Goal: Task Accomplishment & Management: Complete application form

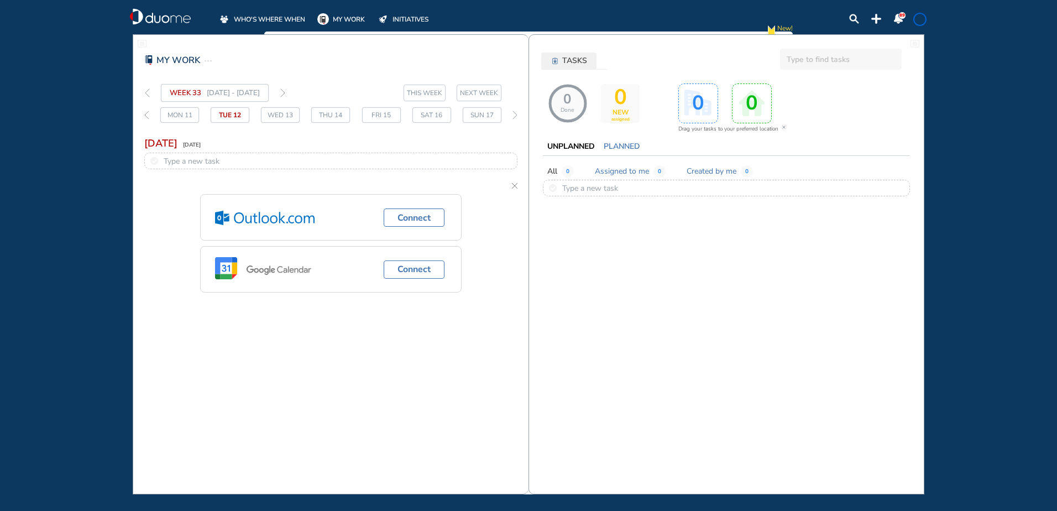
click at [259, 18] on span "WHO'S WHERE WHEN" at bounding box center [269, 19] width 71 height 11
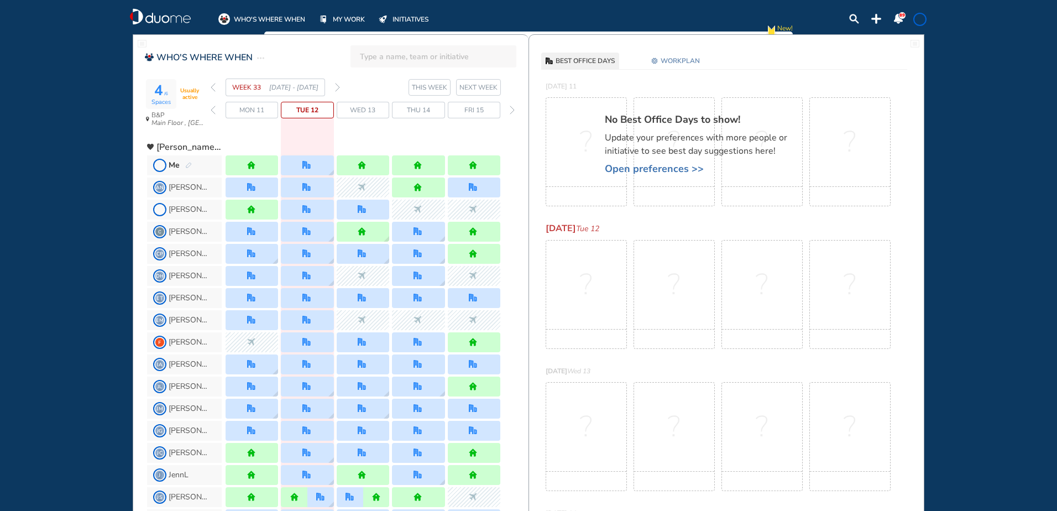
click at [188, 166] on img "pen-edit" at bounding box center [188, 165] width 7 height 7
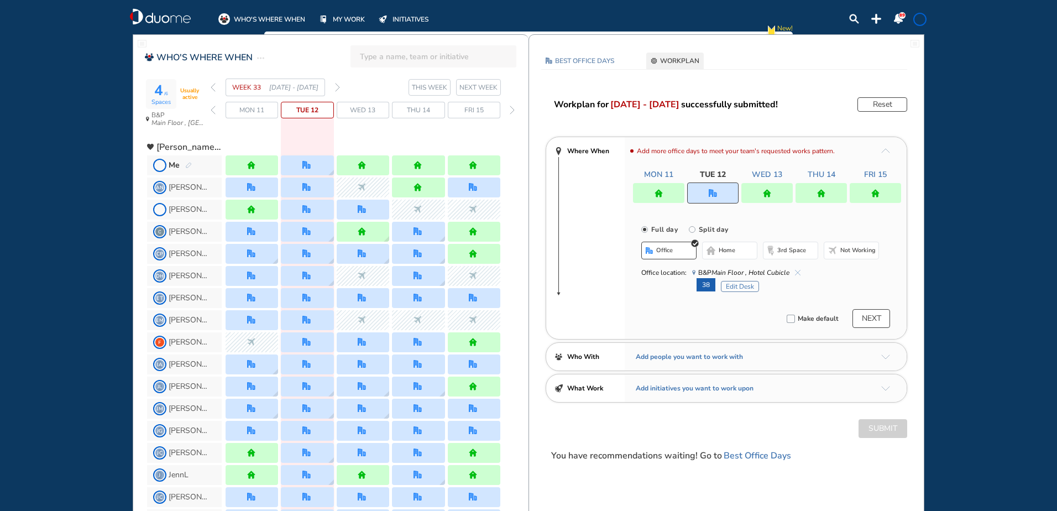
click at [337, 86] on img "forward week" at bounding box center [337, 87] width 5 height 9
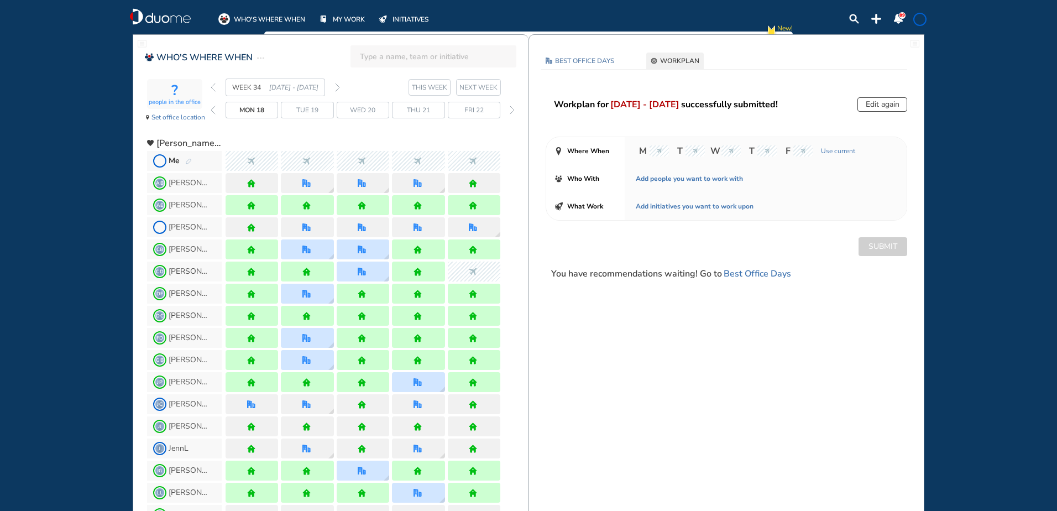
click at [337, 86] on img "forward week" at bounding box center [337, 87] width 5 height 9
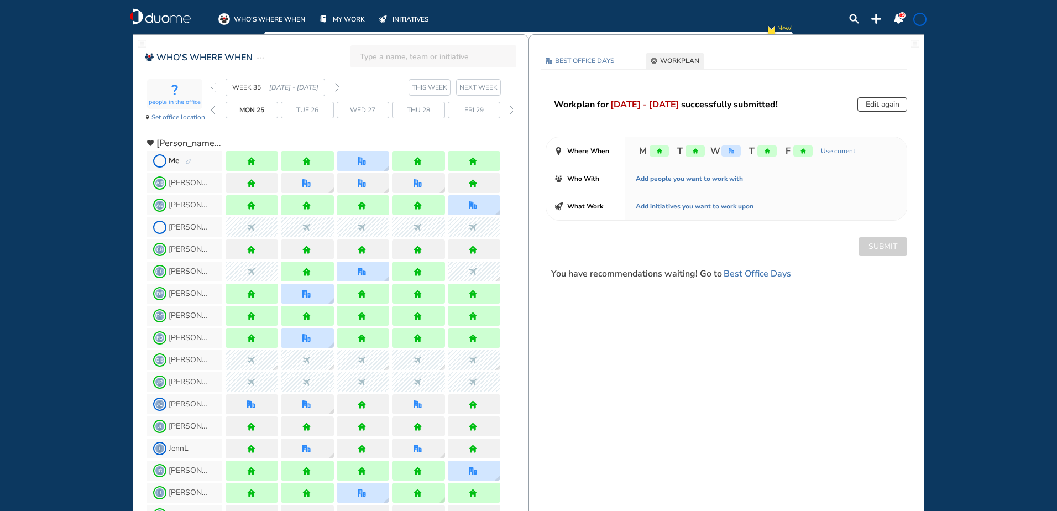
click at [337, 86] on img "forward week" at bounding box center [337, 87] width 5 height 9
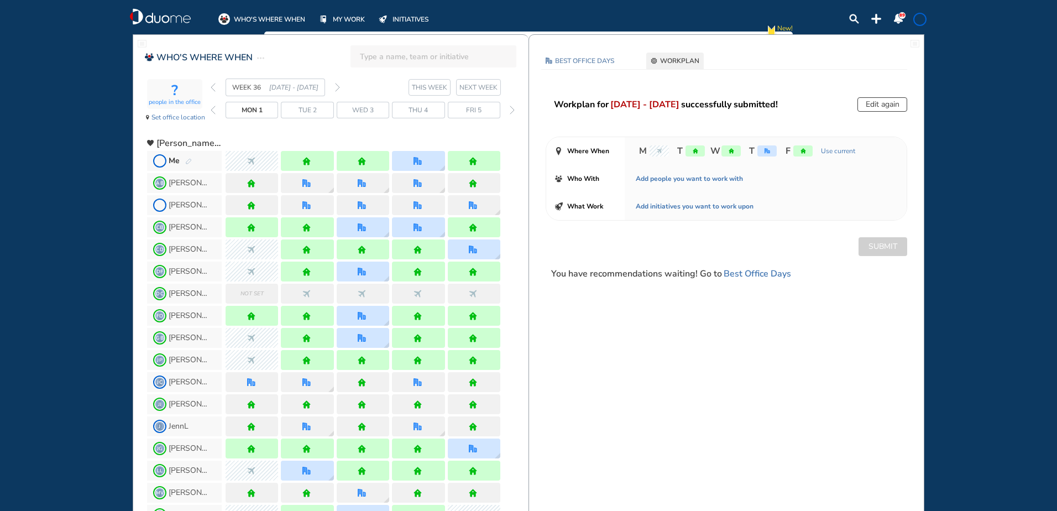
click at [337, 86] on img "forward week" at bounding box center [337, 87] width 5 height 9
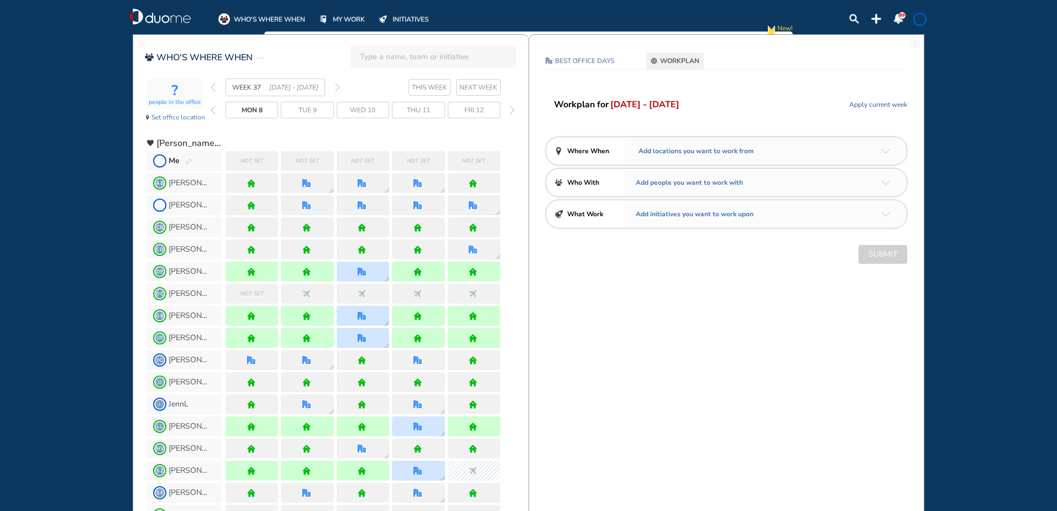
click at [211, 85] on img "back week" at bounding box center [213, 87] width 5 height 9
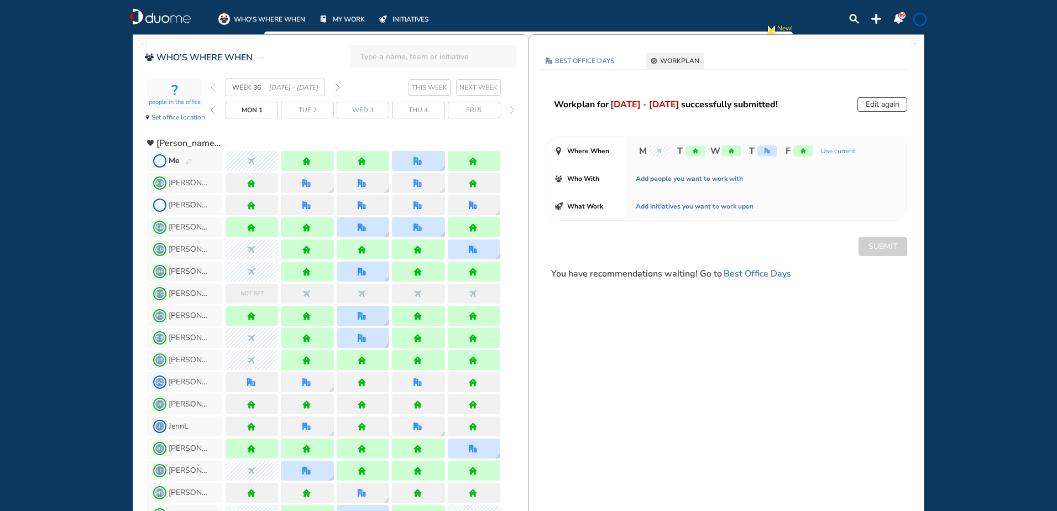
click at [337, 86] on img "forward week" at bounding box center [337, 87] width 5 height 9
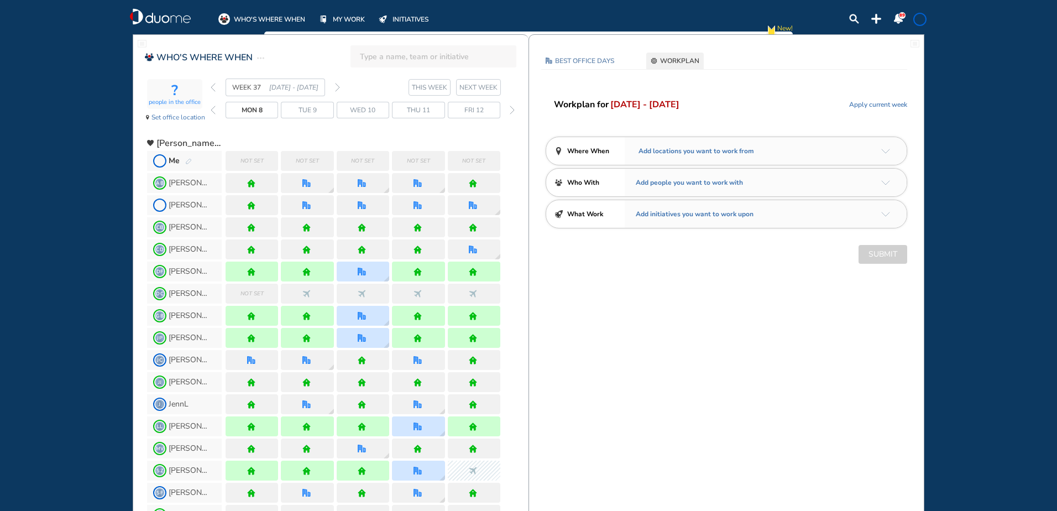
click at [186, 156] on div "Me" at bounding box center [180, 160] width 23 height 11
click at [189, 161] on img "pen-edit" at bounding box center [188, 161] width 7 height 7
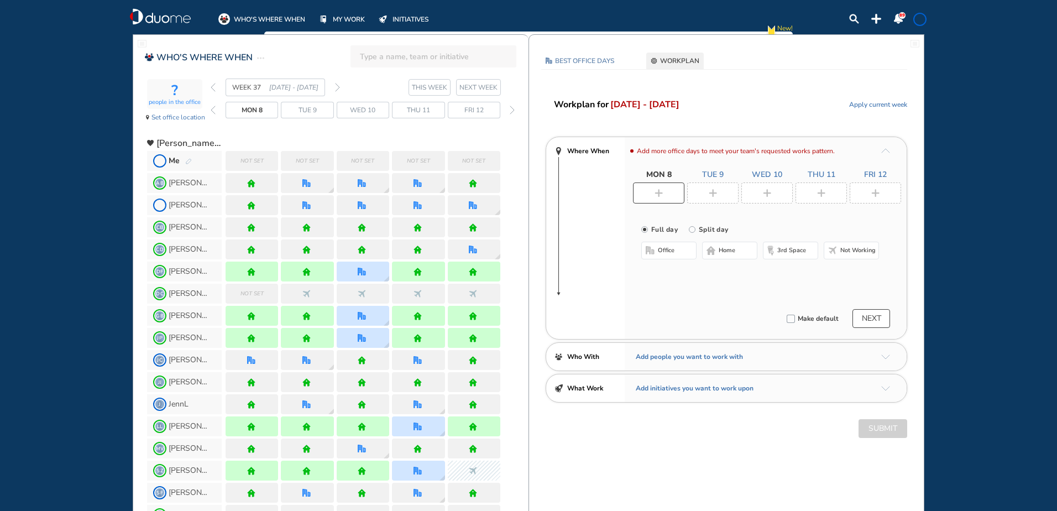
click at [720, 191] on div at bounding box center [712, 192] width 51 height 21
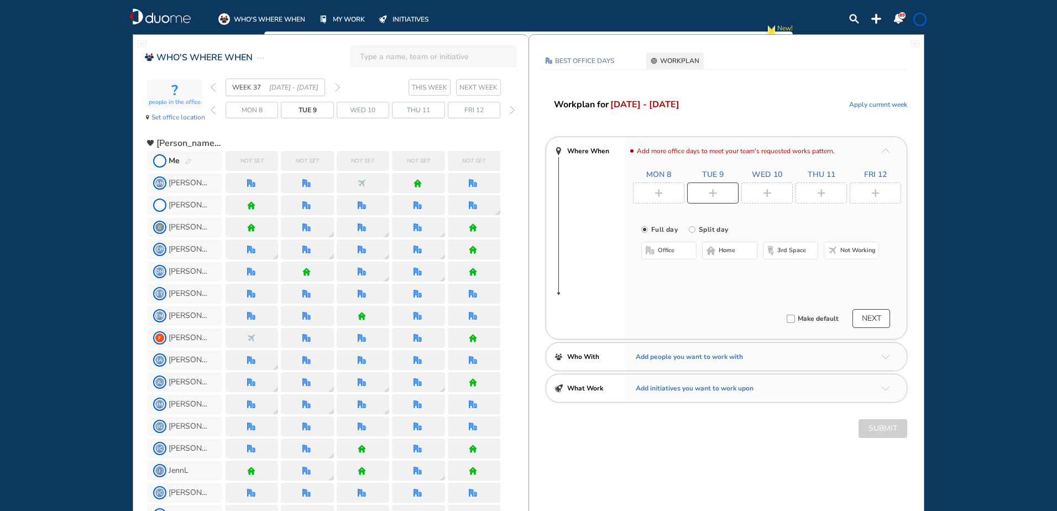
click at [668, 245] on button "office" at bounding box center [668, 251] width 55 height 18
click at [677, 269] on button "Select location" at bounding box center [671, 272] width 44 height 11
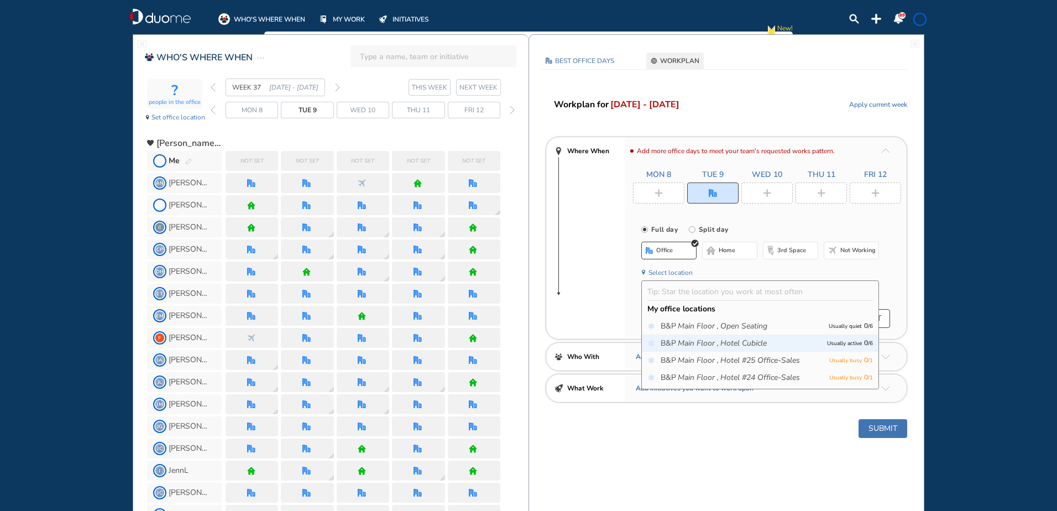
click at [860, 342] on p "Usually active 0 / 6" at bounding box center [850, 343] width 46 height 12
click at [846, 341] on p "Usually active 0 / 6" at bounding box center [850, 343] width 46 height 12
click at [771, 341] on span "B&P Main Floor , Hotel Cubicle" at bounding box center [741, 343] width 161 height 11
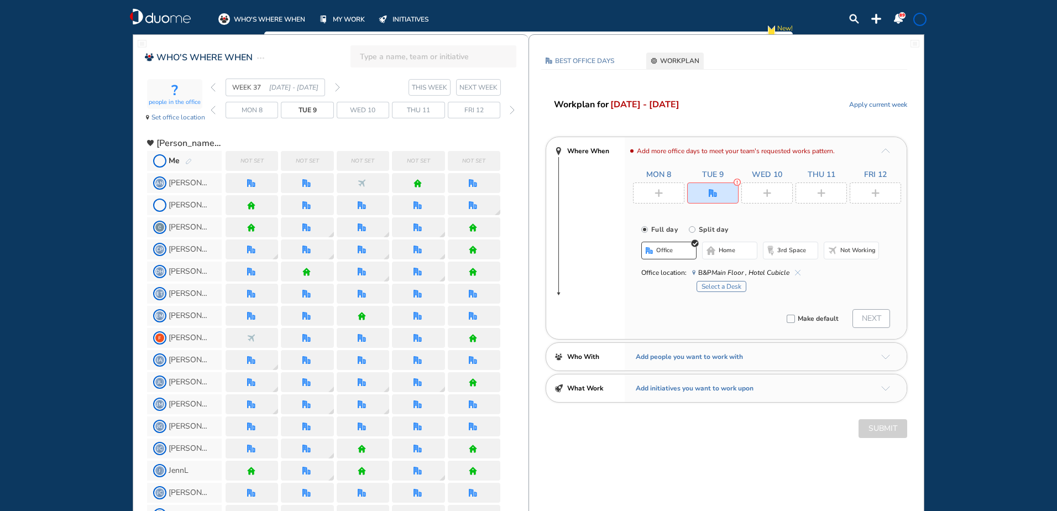
click at [723, 287] on button "Select a Desk" at bounding box center [722, 286] width 50 height 11
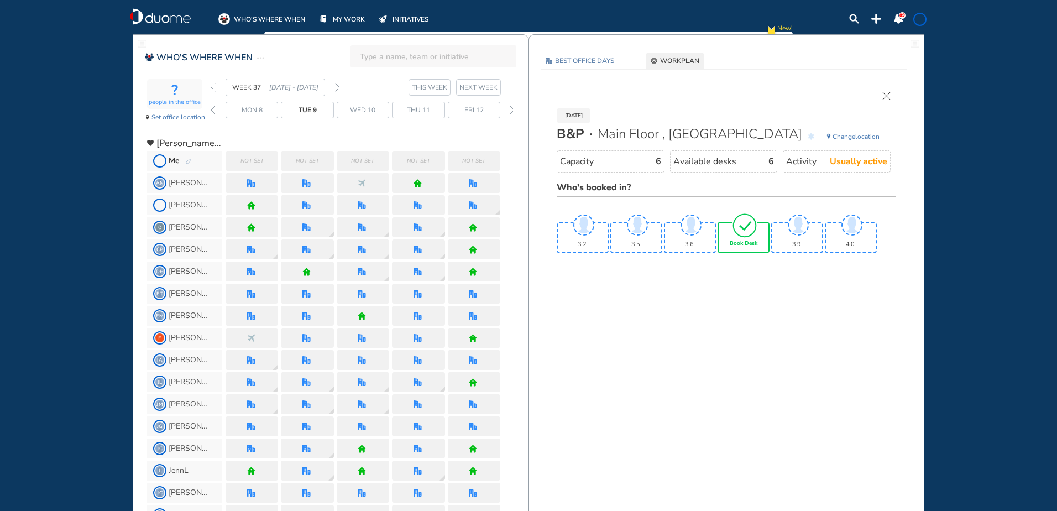
click at [744, 232] on img "tick-rounded-outline" at bounding box center [744, 225] width 25 height 26
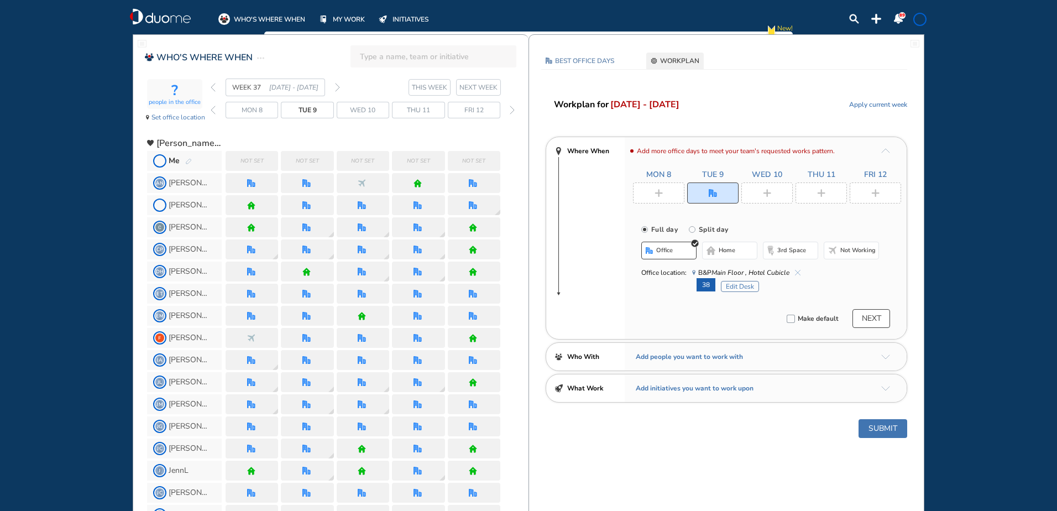
click at [662, 187] on div at bounding box center [658, 192] width 51 height 21
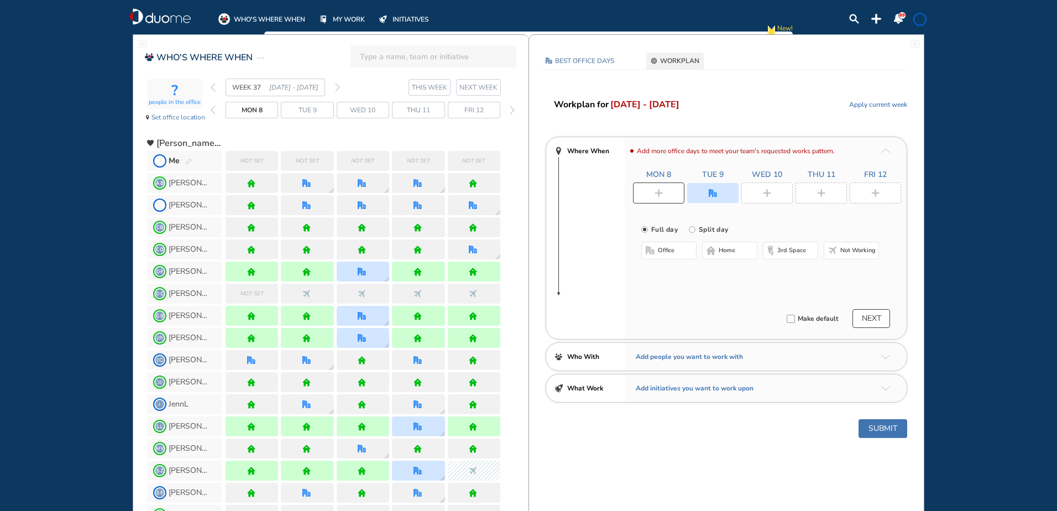
click at [726, 249] on span "home" at bounding box center [727, 250] width 17 height 9
click at [768, 195] on img "plus-rounded-bdbdbd" at bounding box center [767, 193] width 8 height 8
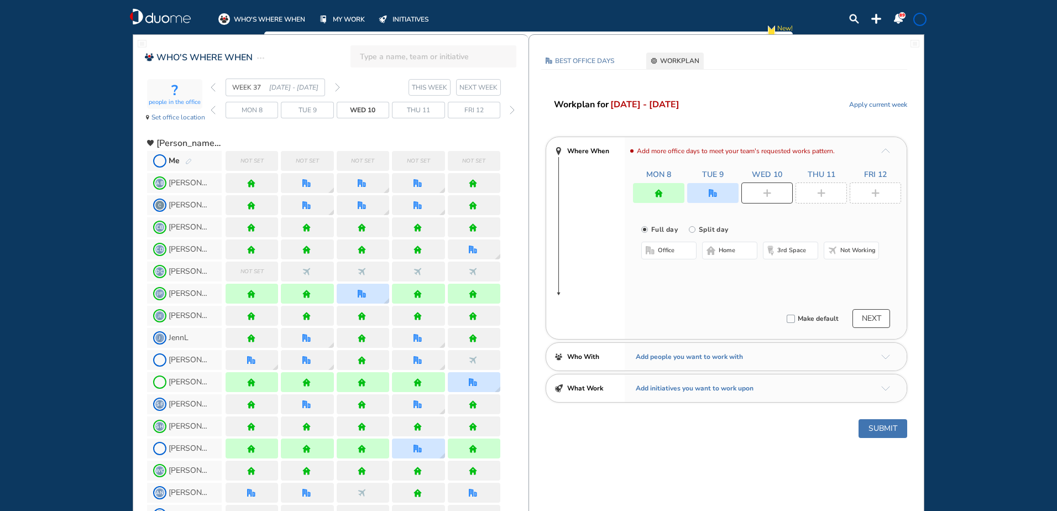
click at [731, 249] on span "home" at bounding box center [727, 250] width 17 height 9
click at [822, 190] on img "plus-rounded-bdbdbd" at bounding box center [821, 193] width 8 height 8
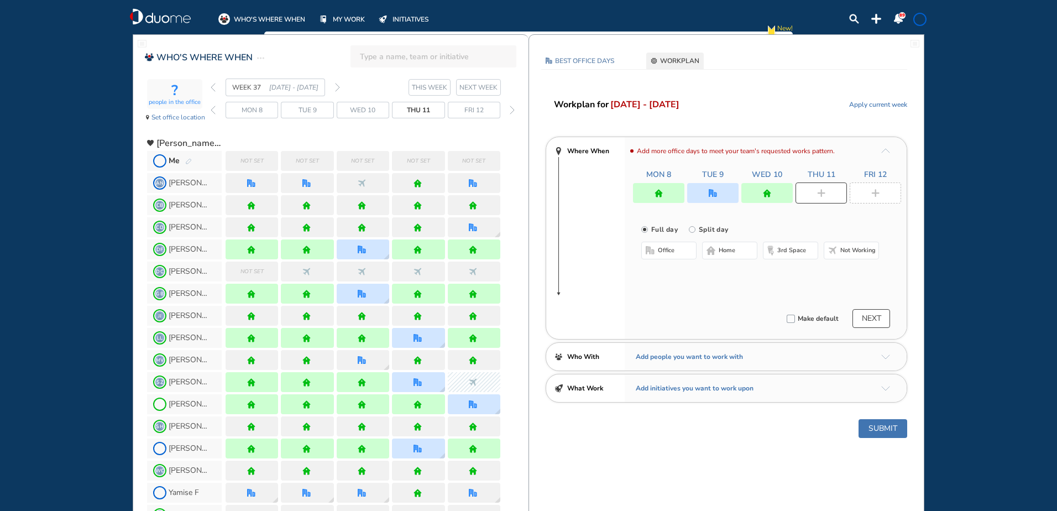
click at [726, 250] on span "home" at bounding box center [727, 250] width 17 height 9
click at [871, 191] on img "plus-rounded-bdbdbd" at bounding box center [875, 193] width 8 height 8
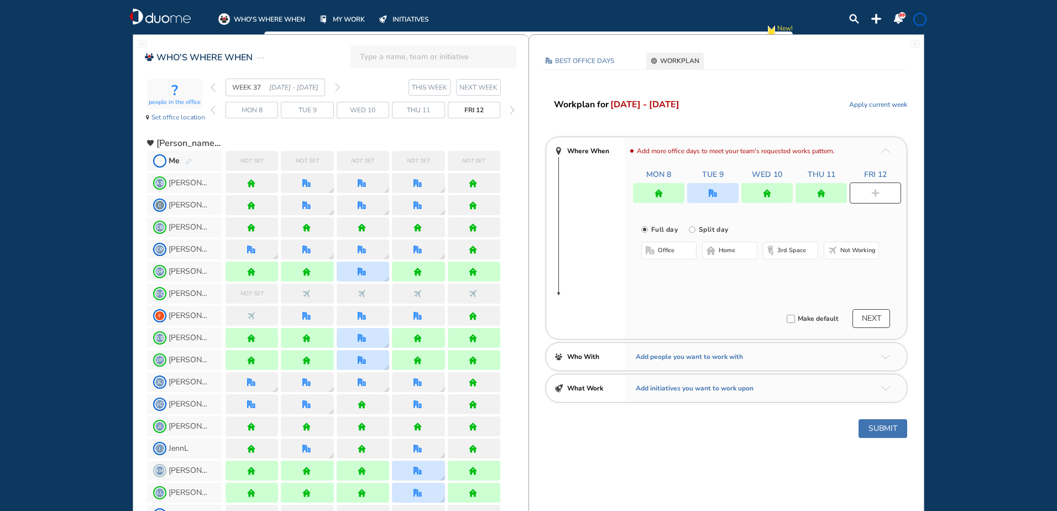
click at [728, 249] on span "home" at bounding box center [727, 250] width 17 height 9
click at [886, 433] on button "Submit" at bounding box center [883, 428] width 49 height 19
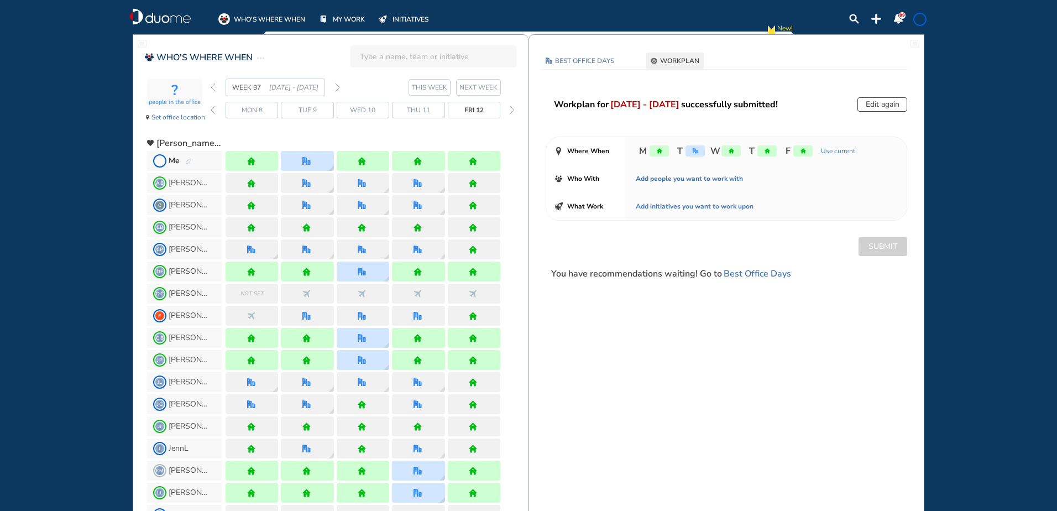
click at [337, 87] on img "forward week" at bounding box center [337, 87] width 5 height 9
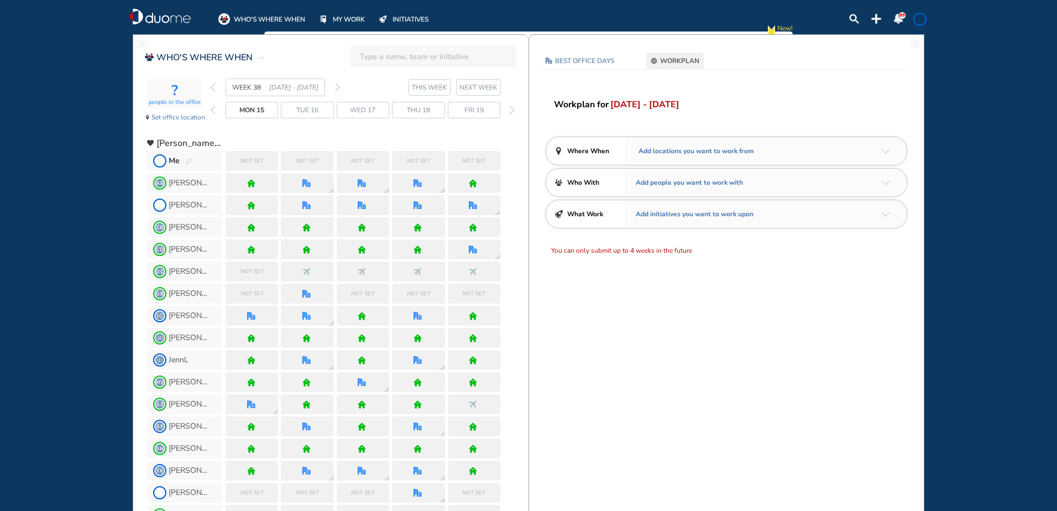
click at [213, 87] on img "back week" at bounding box center [213, 87] width 5 height 9
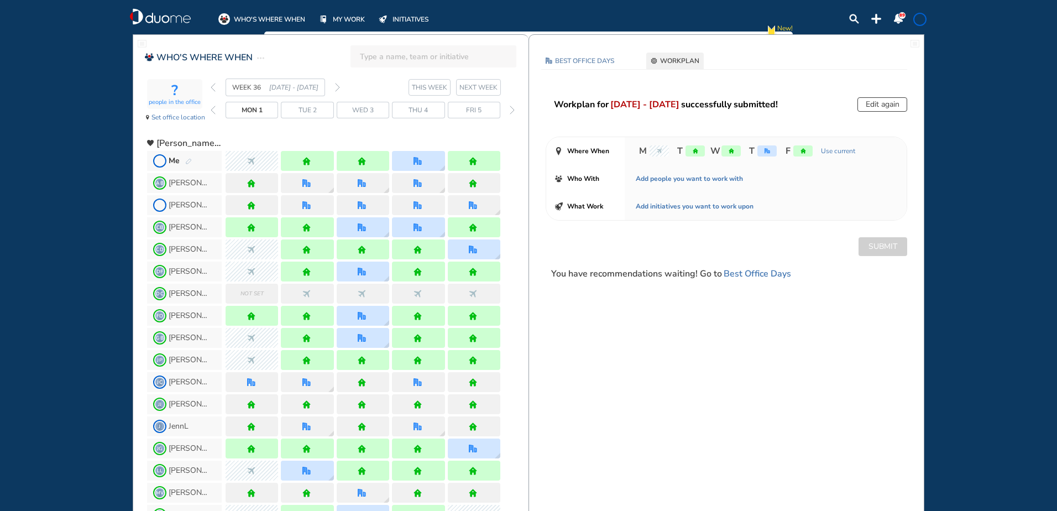
click at [213, 87] on img "back week" at bounding box center [213, 87] width 5 height 9
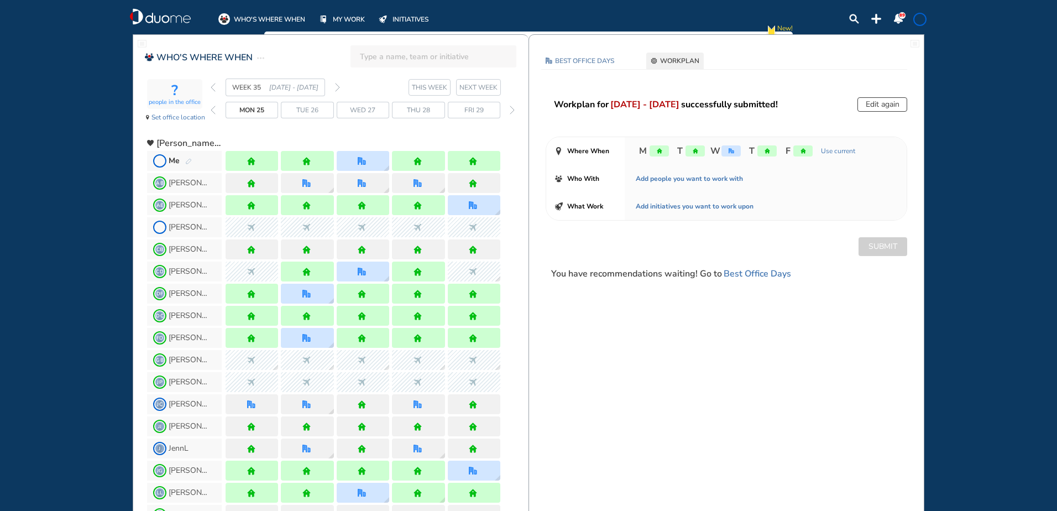
click at [213, 87] on img "back week" at bounding box center [213, 87] width 5 height 9
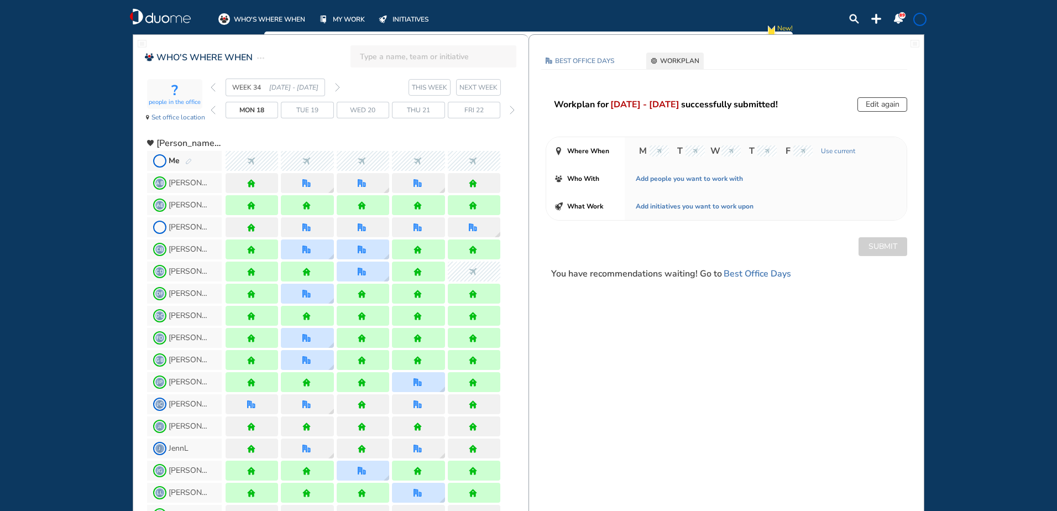
click at [213, 87] on img "back week" at bounding box center [213, 87] width 5 height 9
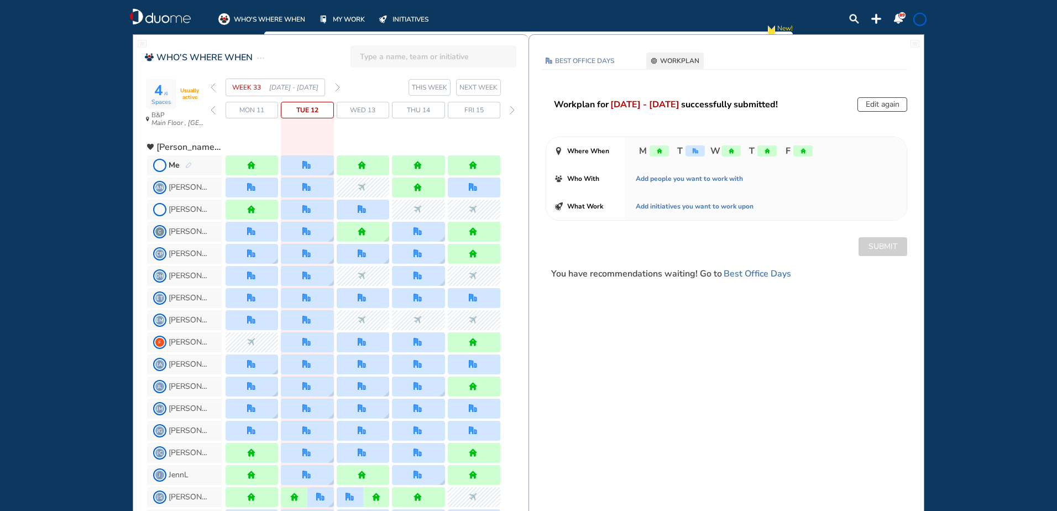
click at [336, 87] on img "forward week" at bounding box center [337, 87] width 5 height 9
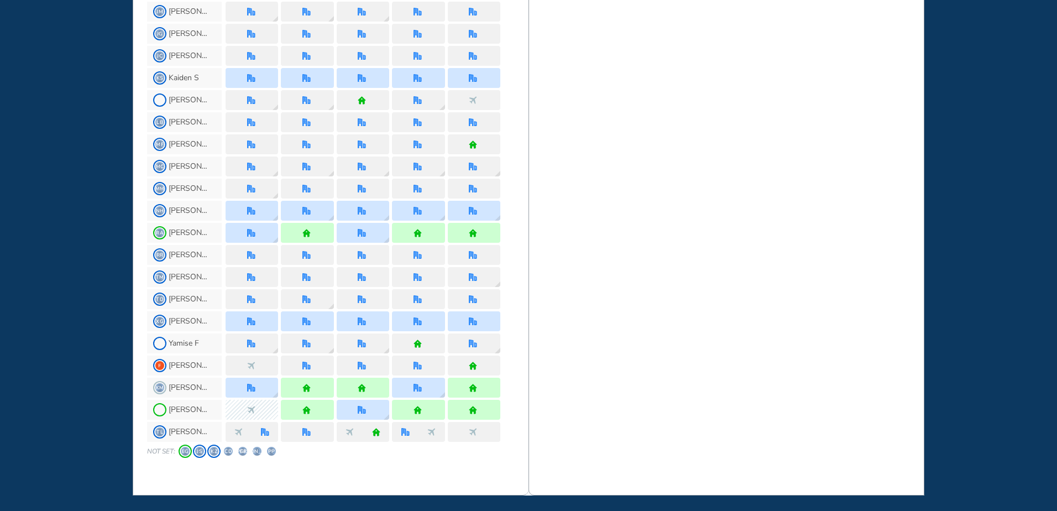
scroll to position [880, 0]
